Goal: Task Accomplishment & Management: Manage account settings

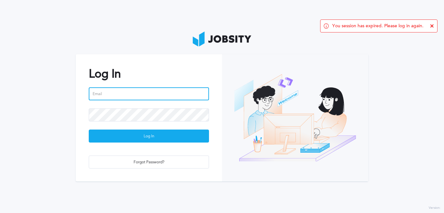
type input "[EMAIL_ADDRESS][PERSON_NAME][DOMAIN_NAME]"
click at [130, 91] on input "[EMAIL_ADDRESS][PERSON_NAME][DOMAIN_NAME]" at bounding box center [149, 93] width 120 height 13
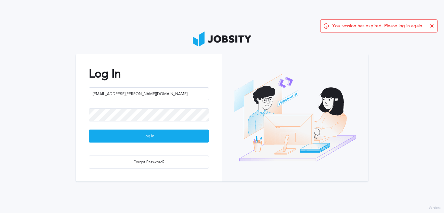
click at [103, 130] on button "Log In" at bounding box center [149, 136] width 120 height 13
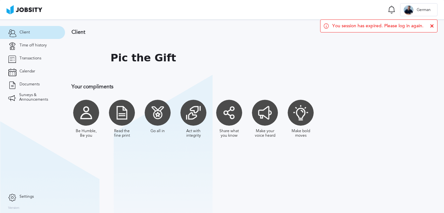
click at [433, 25] on icon at bounding box center [432, 26] width 4 height 4
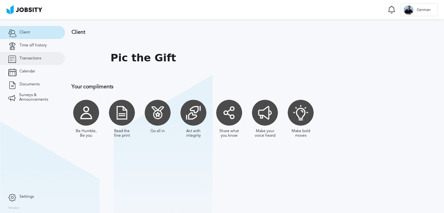
click at [30, 60] on span "Transactions" at bounding box center [31, 58] width 22 height 5
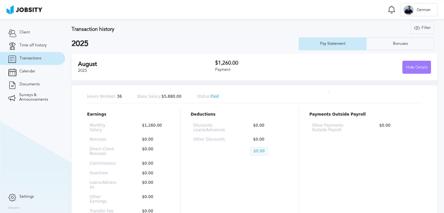
scroll to position [5, 0]
click at [419, 66] on div "Hide Details" at bounding box center [417, 67] width 28 height 13
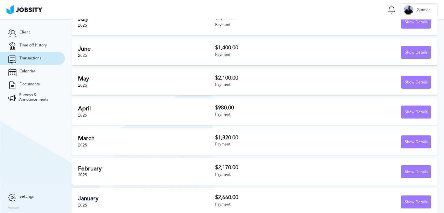
scroll to position [85, 0]
